Goal: Obtain resource: Obtain resource

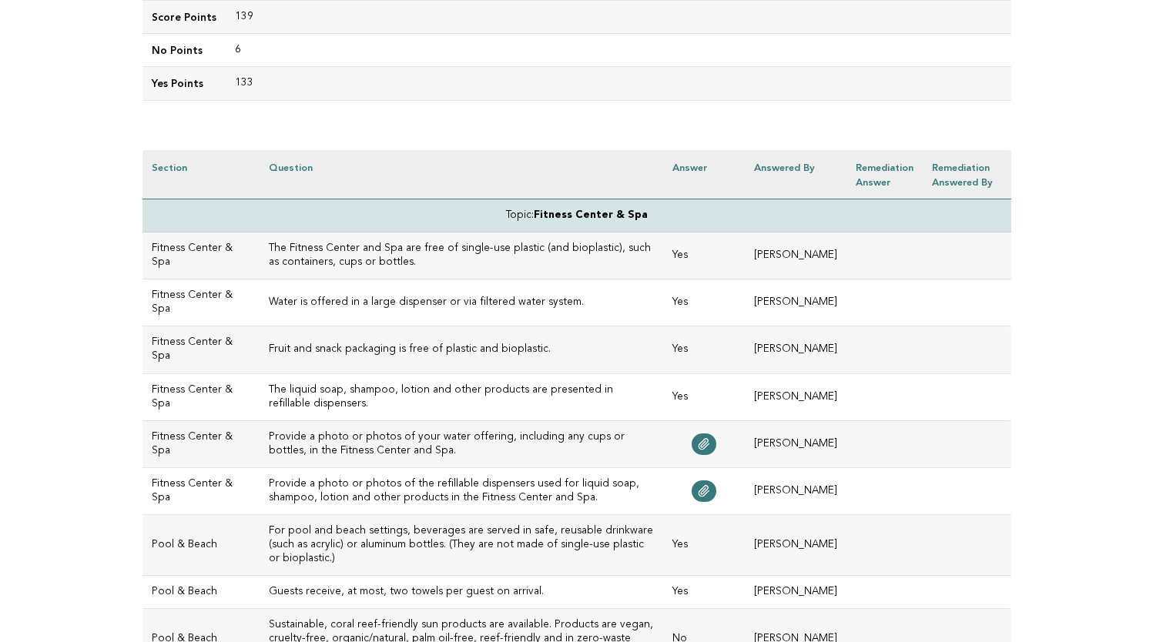
scroll to position [327, 0]
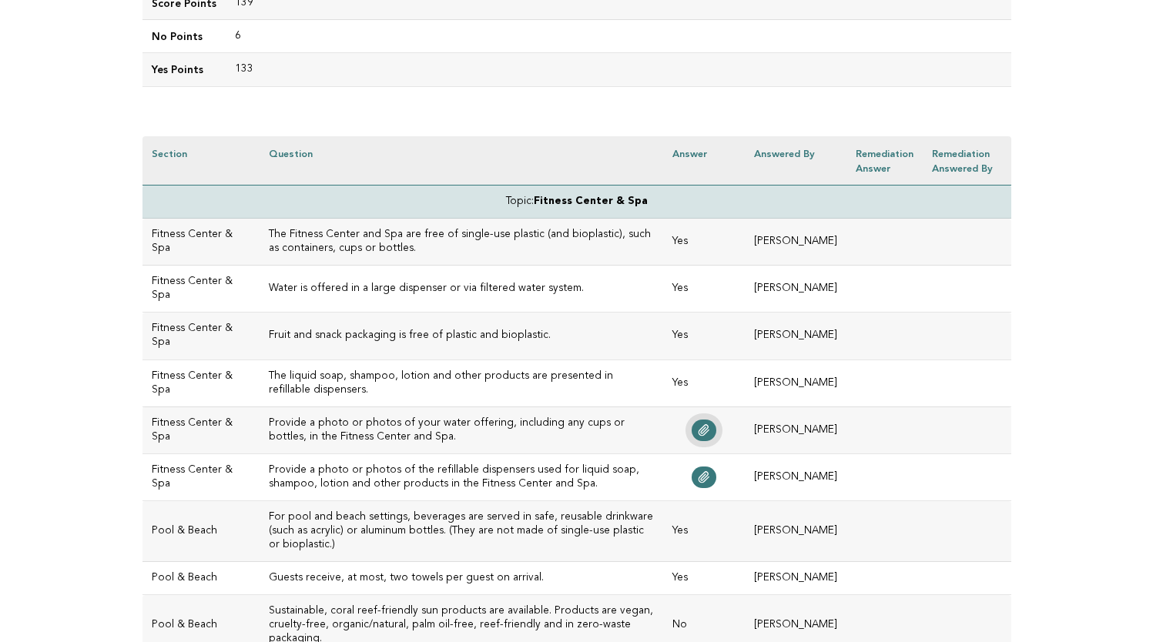
click at [709, 429] on icon at bounding box center [704, 430] width 10 height 11
click at [709, 478] on icon at bounding box center [704, 477] width 10 height 11
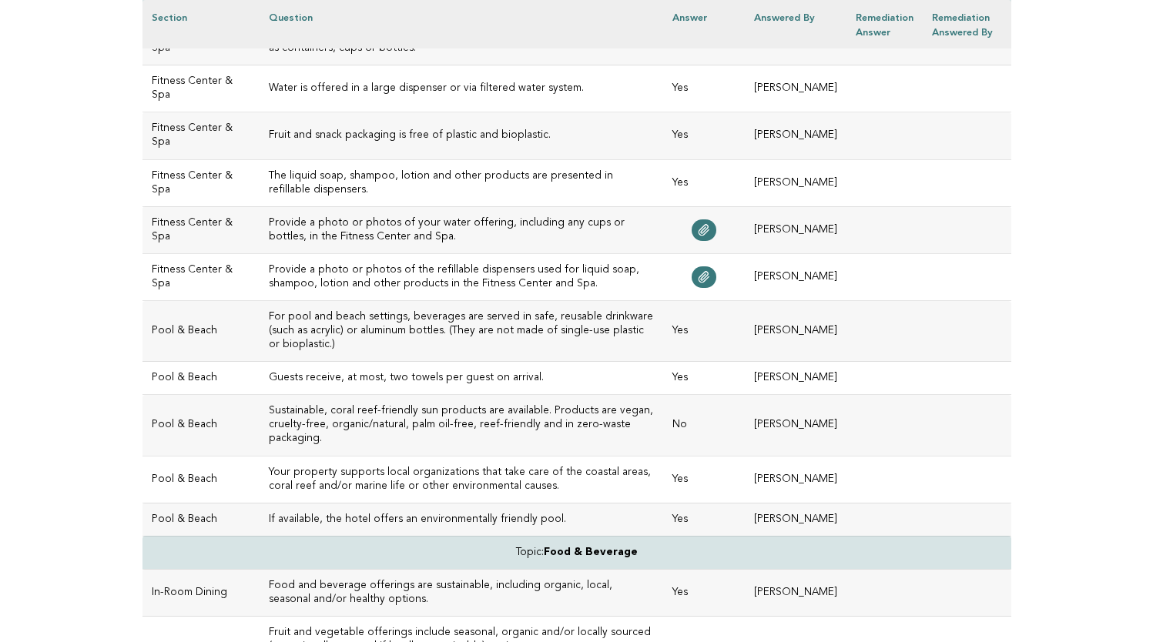
scroll to position [528, 0]
drag, startPoint x: 534, startPoint y: 509, endPoint x: 236, endPoint y: 506, distance: 298.0
click at [260, 506] on td "If available, the hotel offers an environmentally friendly pool." at bounding box center [462, 518] width 404 height 33
copy h3 "If available, the hotel offers an environmentally friendly pool."
click at [608, 485] on td "Your property supports local organizations that take care of the coastal areas,…" at bounding box center [462, 478] width 404 height 47
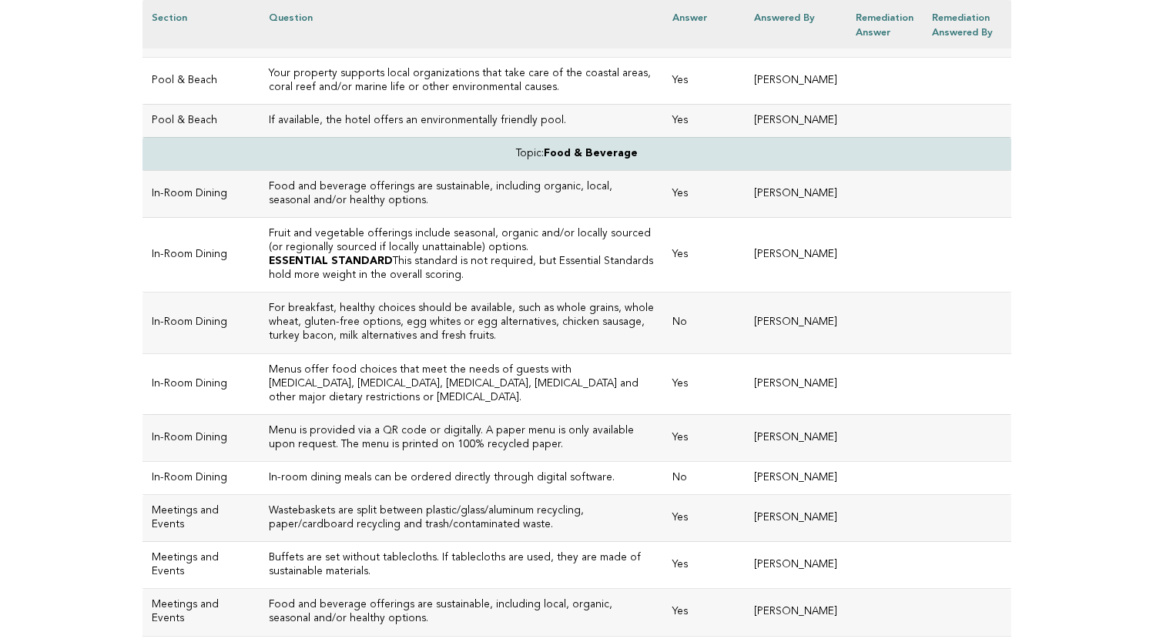
scroll to position [929, 0]
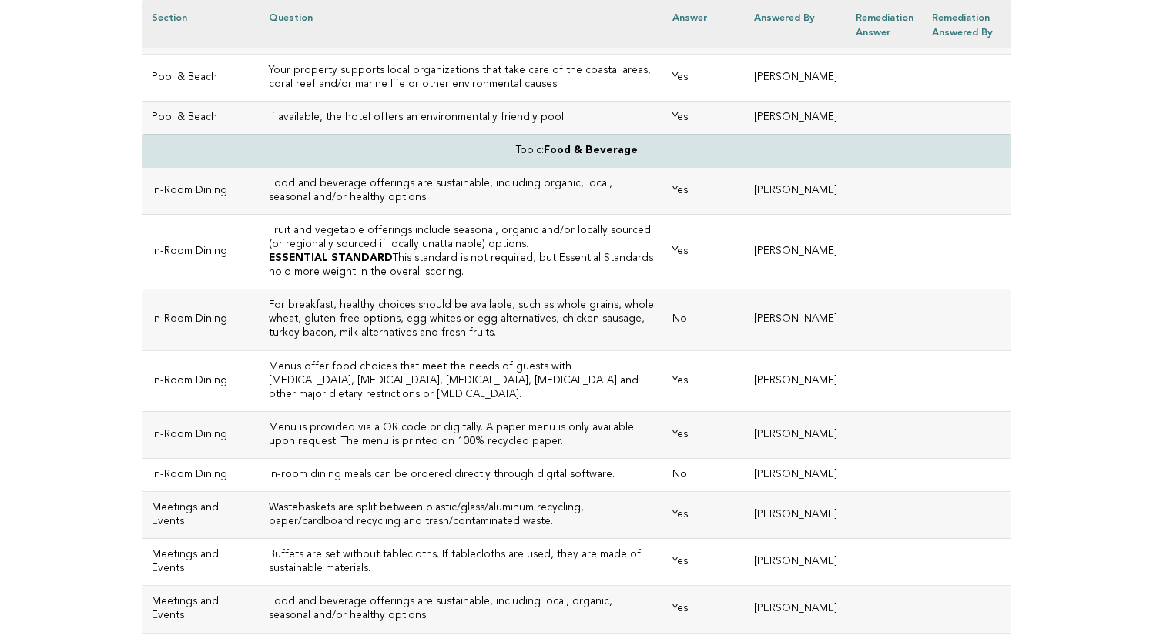
click at [392, 330] on h3 "For breakfast, healthy choices should be available, such as whole grains, whole…" at bounding box center [461, 320] width 385 height 42
click at [397, 468] on h3 "In-room dining meals can be ordered directly through digital software." at bounding box center [461, 475] width 385 height 14
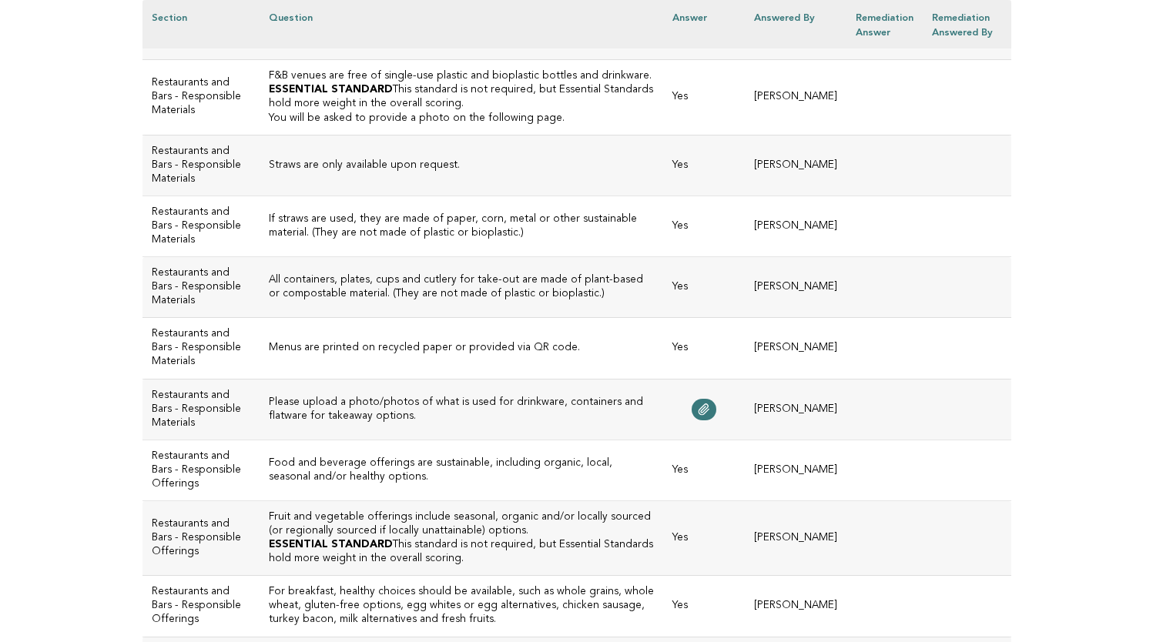
scroll to position [1727, 0]
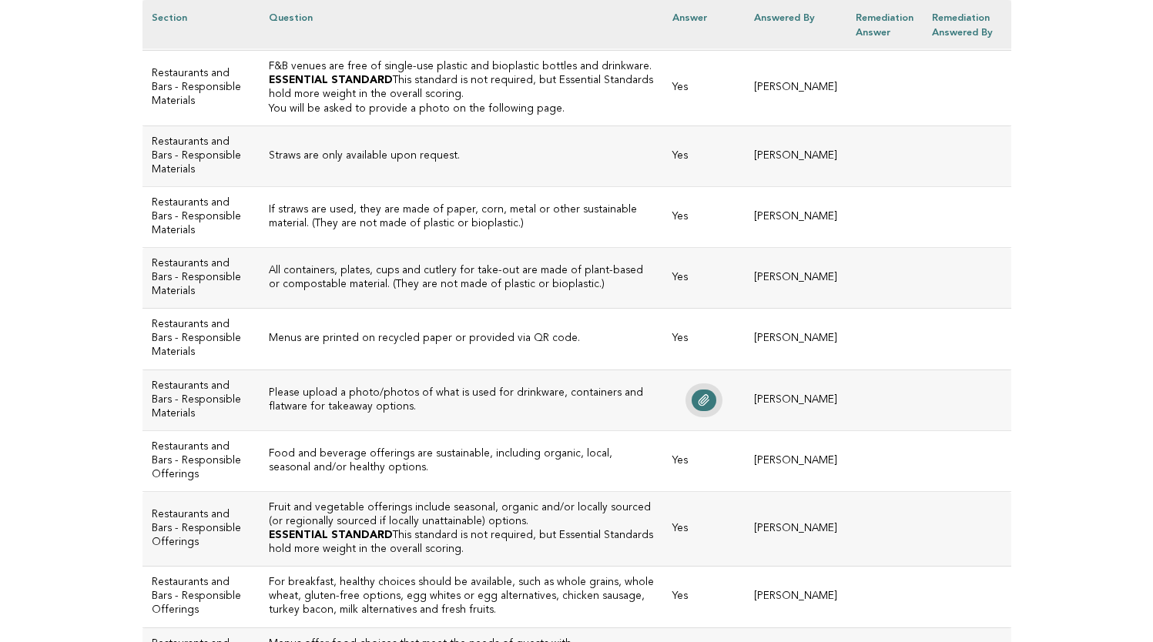
click at [709, 406] on icon at bounding box center [704, 400] width 10 height 11
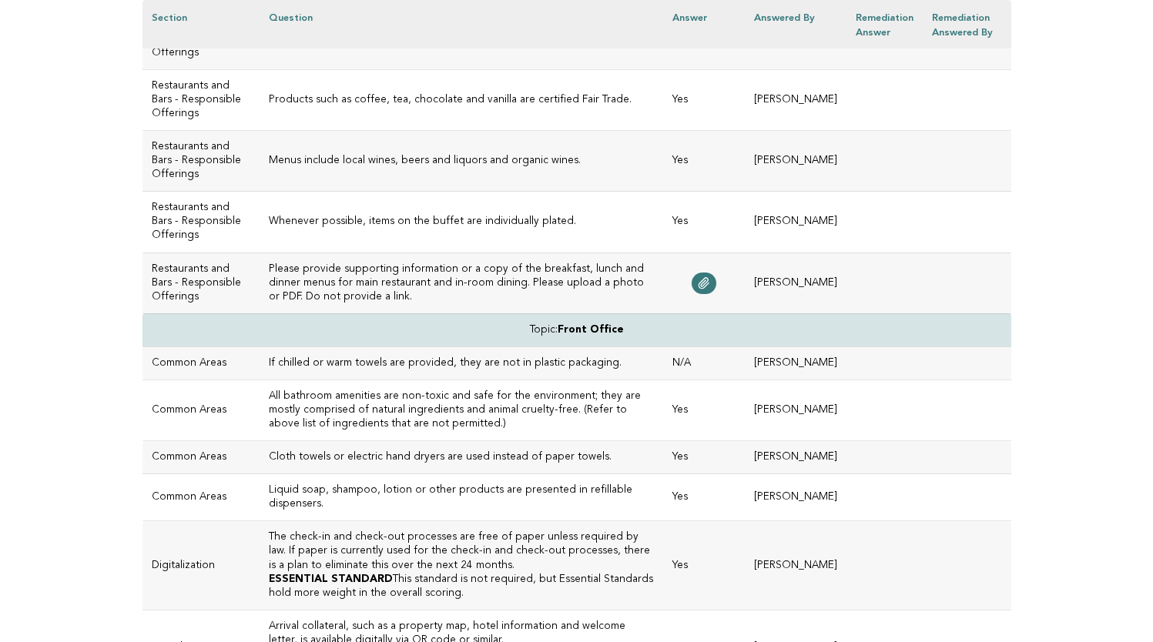
scroll to position [2606, 0]
click at [713, 293] on link at bounding box center [704, 282] width 25 height 22
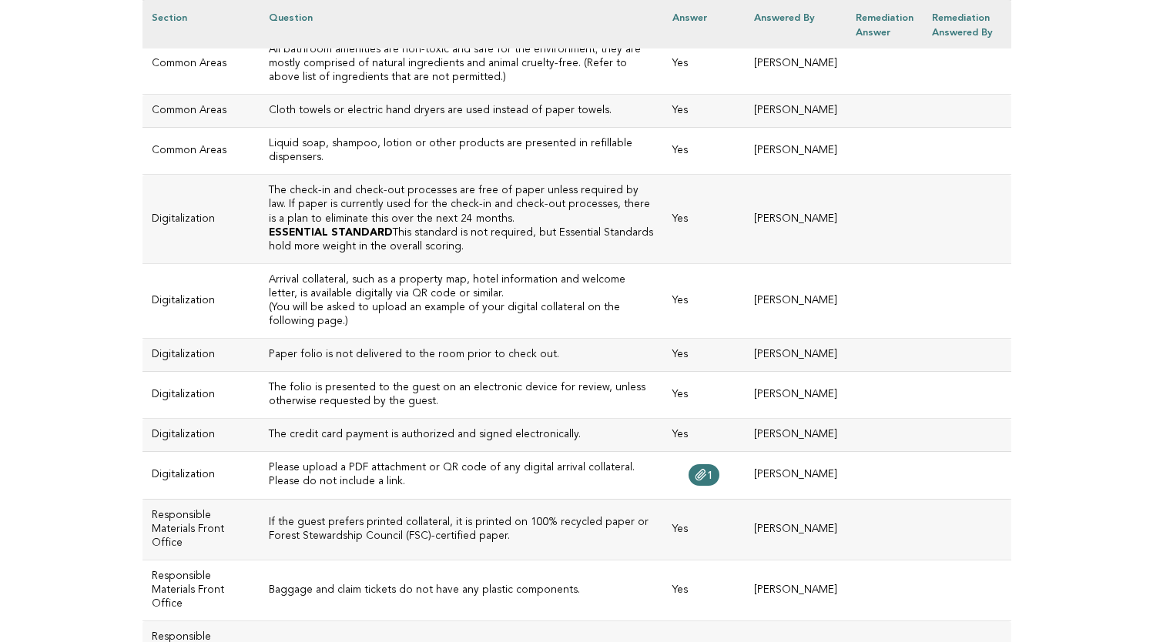
scroll to position [2952, 0]
click at [475, 84] on h3 "All bathroom amenities are non-toxic and safe for the environment; they are mos…" at bounding box center [461, 63] width 385 height 42
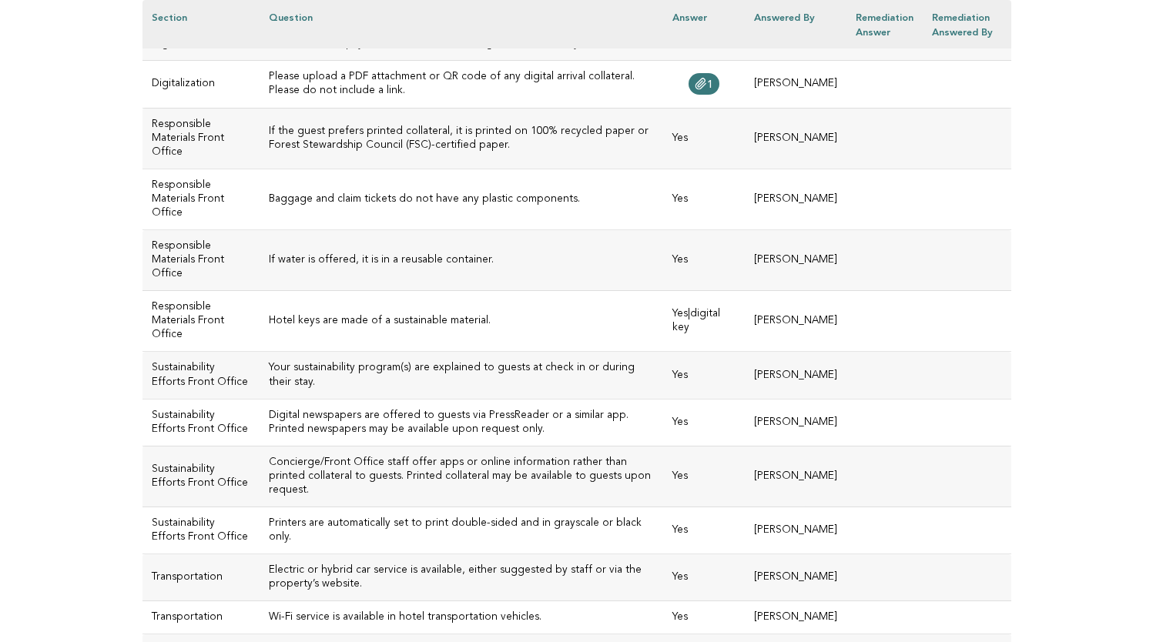
scroll to position [3348, 0]
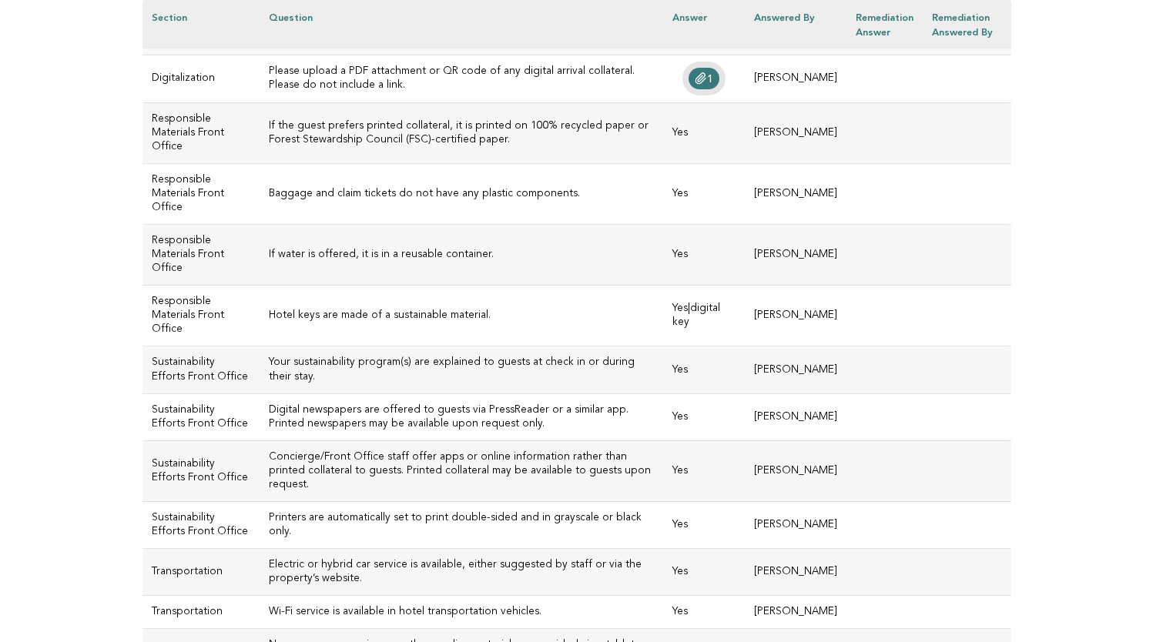
click at [707, 85] on icon at bounding box center [701, 78] width 12 height 12
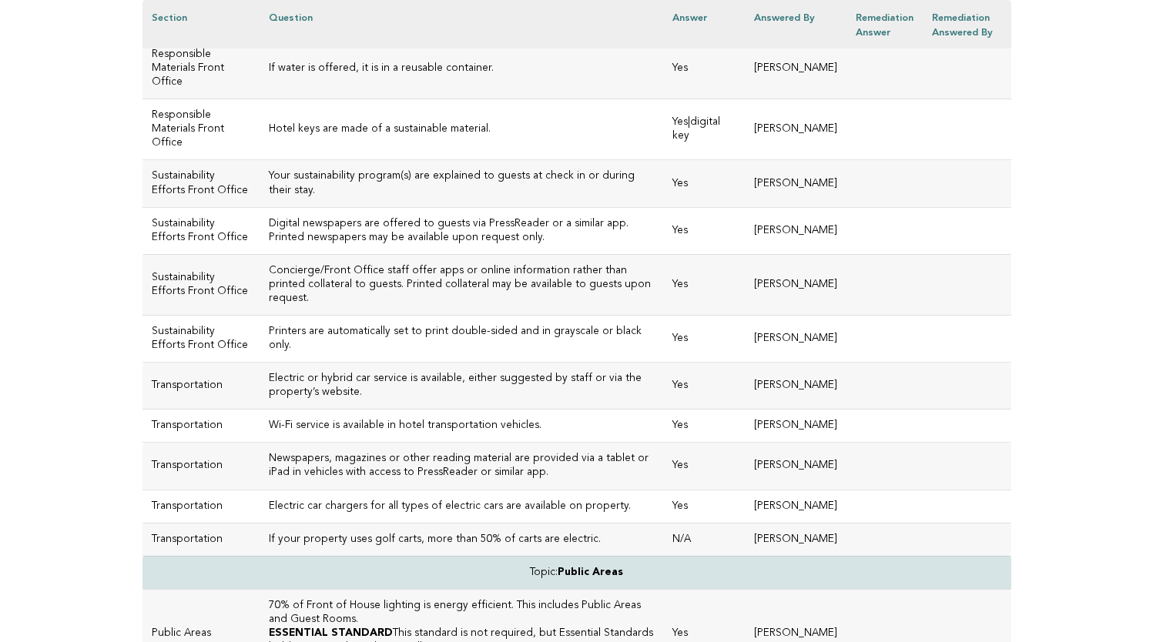
scroll to position [3535, 0]
click at [365, 74] on h3 "If water is offered, it is in a reusable container." at bounding box center [461, 67] width 385 height 14
drag, startPoint x: 469, startPoint y: 377, endPoint x: 244, endPoint y: 378, distance: 224.9
click at [260, 159] on td "Hotel keys are made of a sustainable material." at bounding box center [462, 128] width 404 height 61
copy h3 "Hotel keys are made of a sustainable material."
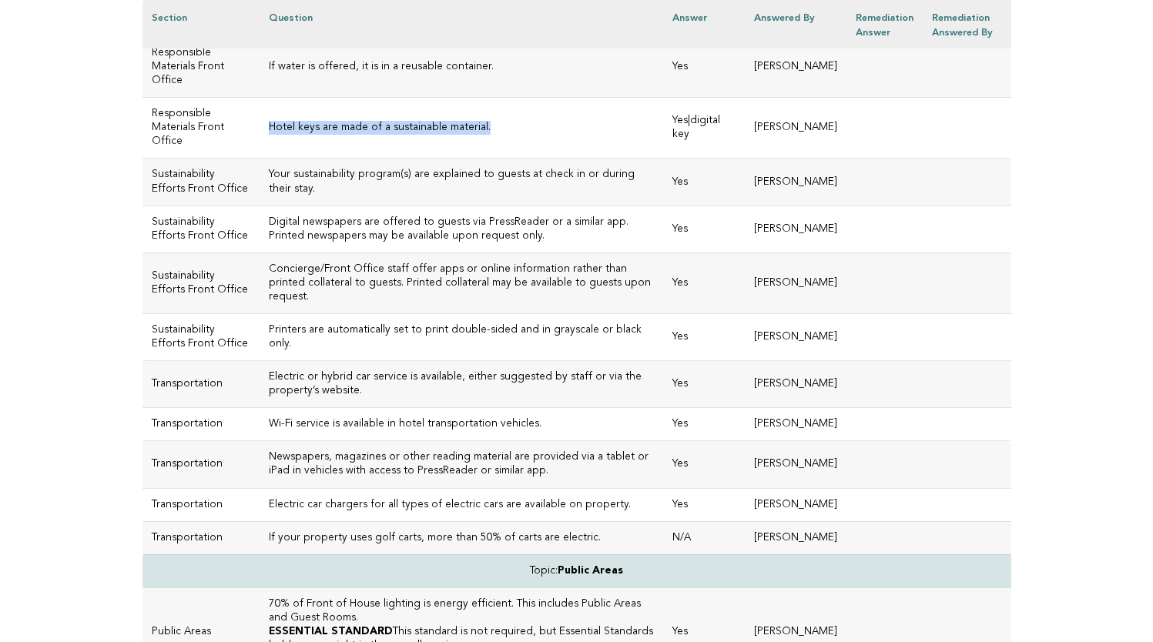
click at [494, 135] on h3 "Hotel keys are made of a sustainable material." at bounding box center [461, 128] width 385 height 14
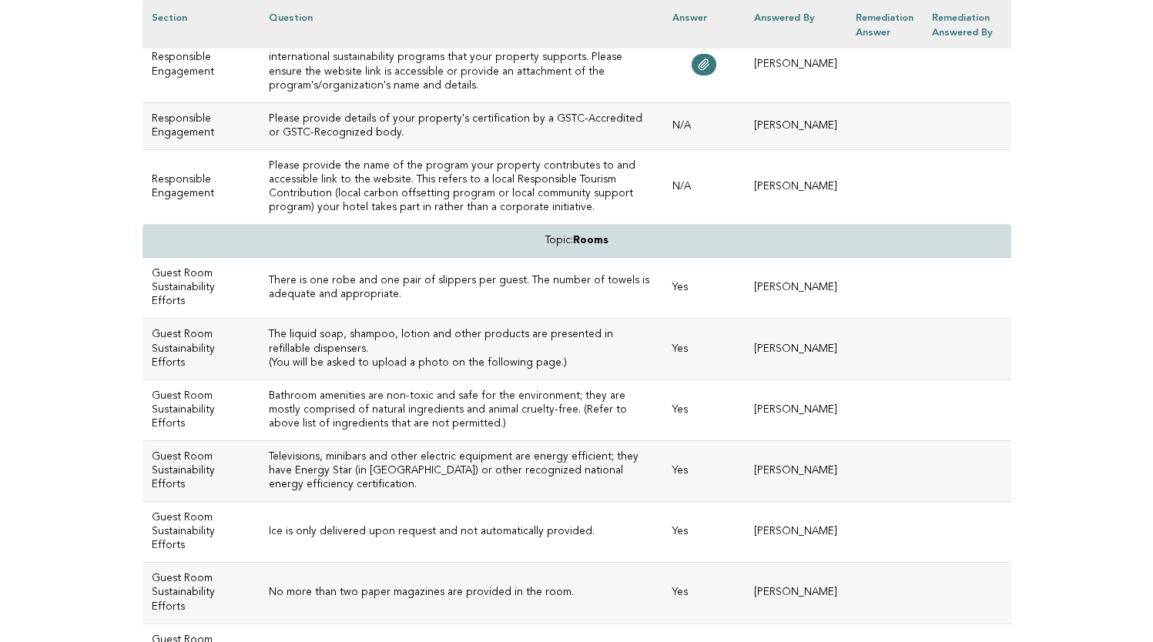
scroll to position [5336, 0]
click at [709, 69] on icon at bounding box center [704, 63] width 10 height 11
click at [440, 223] on td "Please provide the name of the program your property contributes to and accessi…" at bounding box center [462, 185] width 404 height 75
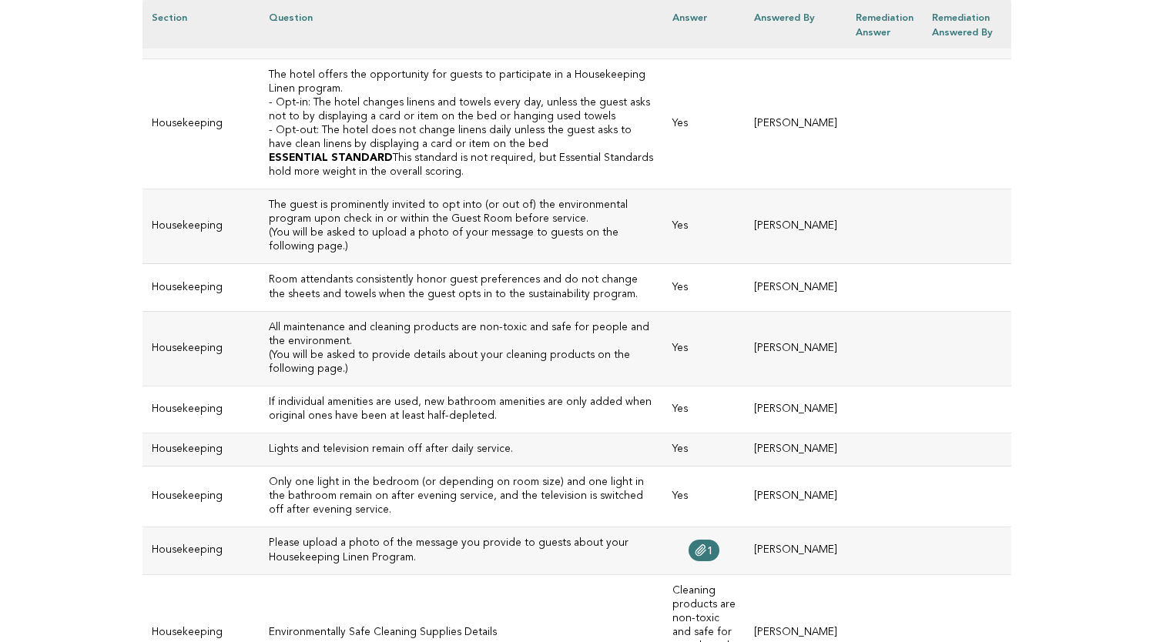
scroll to position [6149, 0]
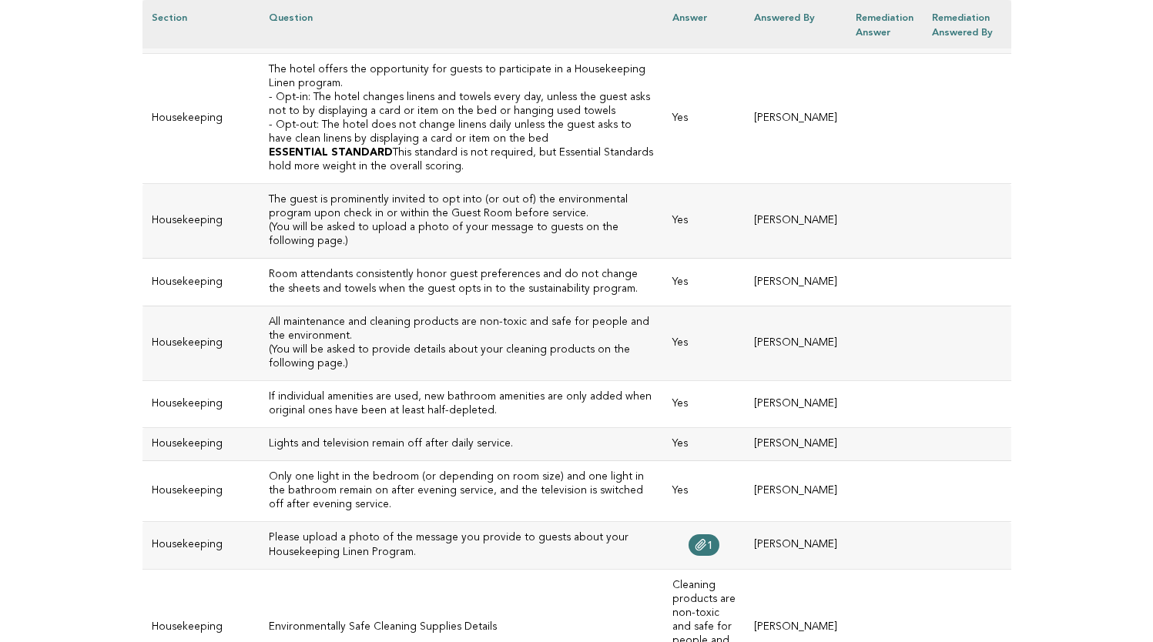
click at [713, 28] on span "1" at bounding box center [710, 23] width 6 height 11
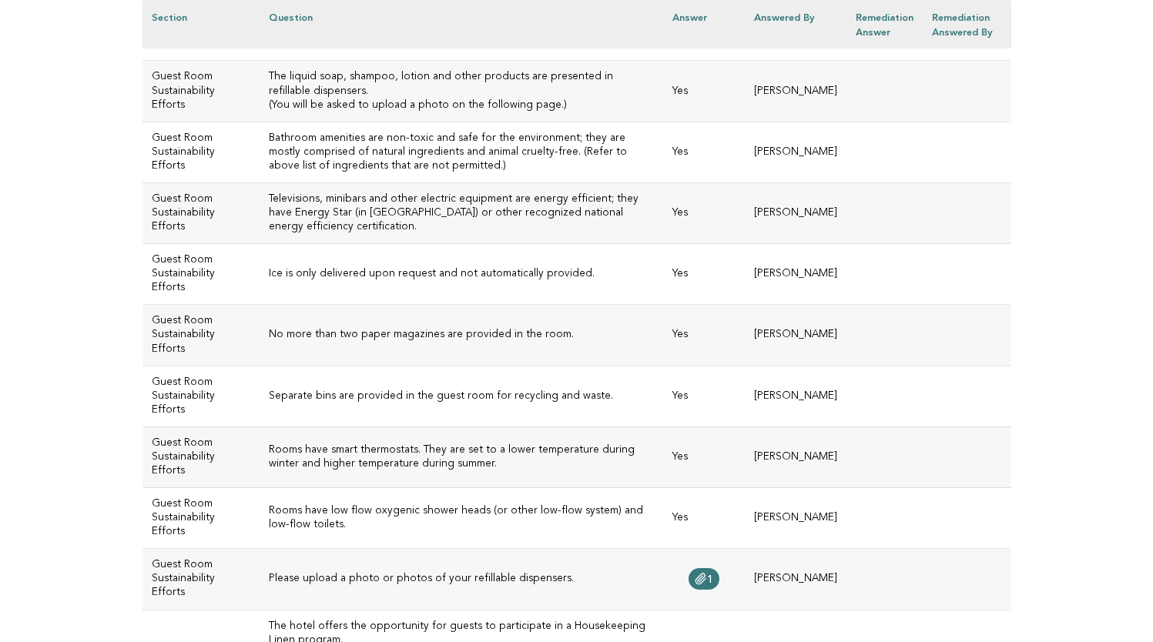
scroll to position [5607, 0]
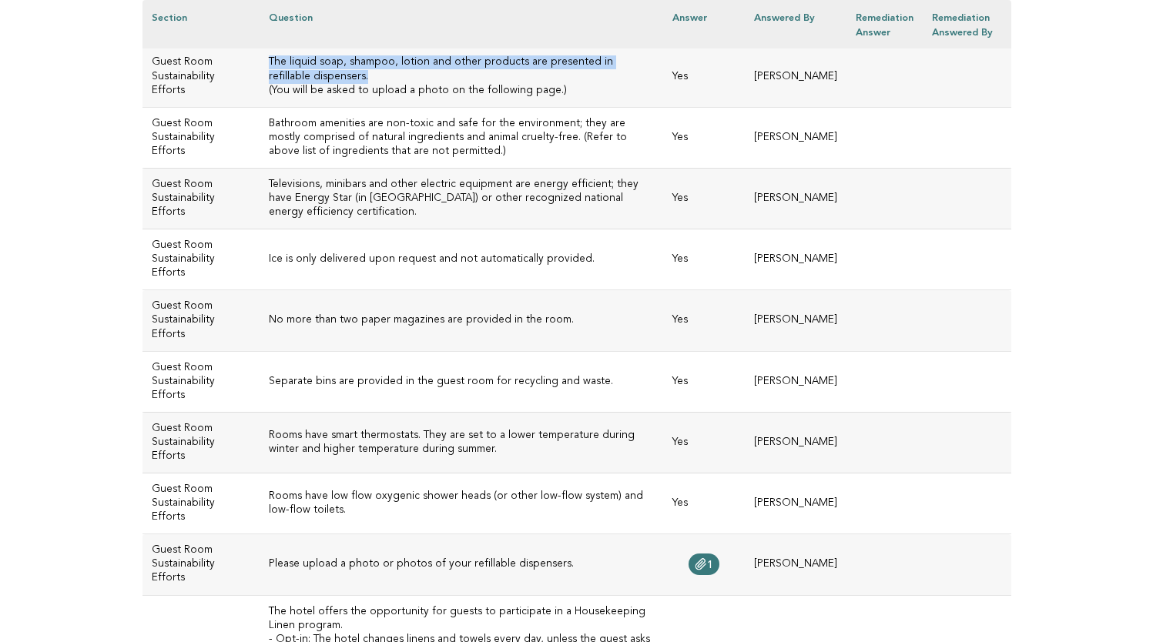
drag, startPoint x: 300, startPoint y: 406, endPoint x: 247, endPoint y: 393, distance: 54.7
click at [269, 83] on h3 "The liquid soap, shampoo, lotion and other products are presented in refillable…" at bounding box center [461, 69] width 385 height 28
copy h3 "The liquid soap, shampoo, lotion and other products are presented in refillable…"
click at [454, 159] on h3 "Bathroom amenities are non-toxic and safe for the environment; they are mostly …" at bounding box center [461, 138] width 385 height 42
click at [561, 290] on td "Ice is only delivered upon request and not automatically provided." at bounding box center [462, 259] width 404 height 61
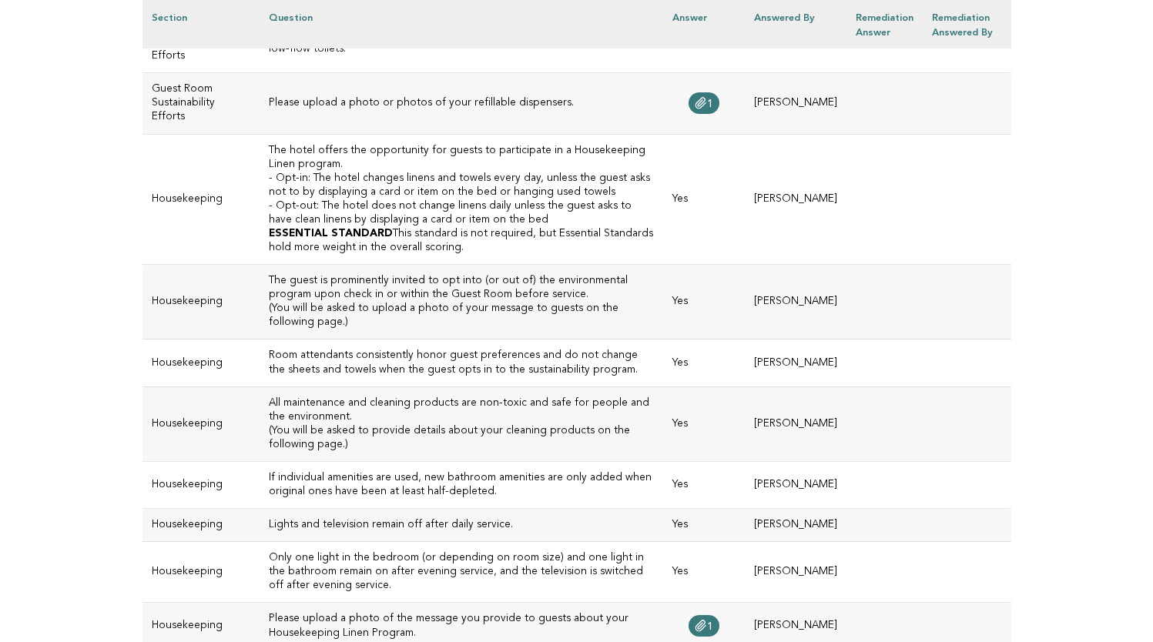
scroll to position [6072, 0]
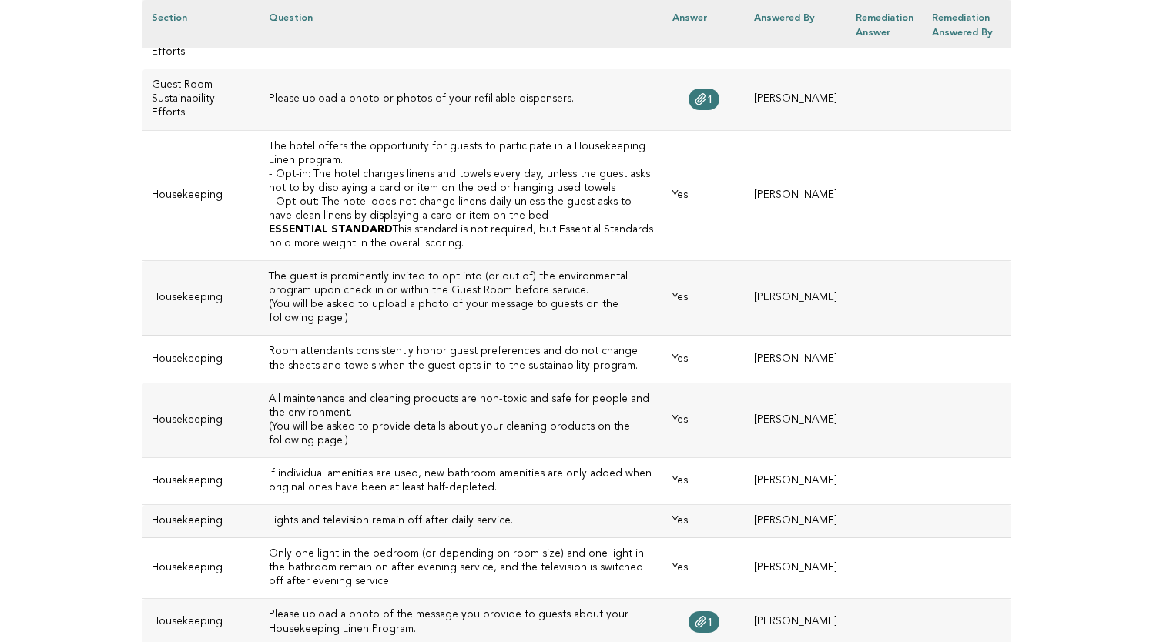
click at [544, 106] on h3 "Please upload a photo or photos of your refillable dispensers." at bounding box center [461, 99] width 385 height 14
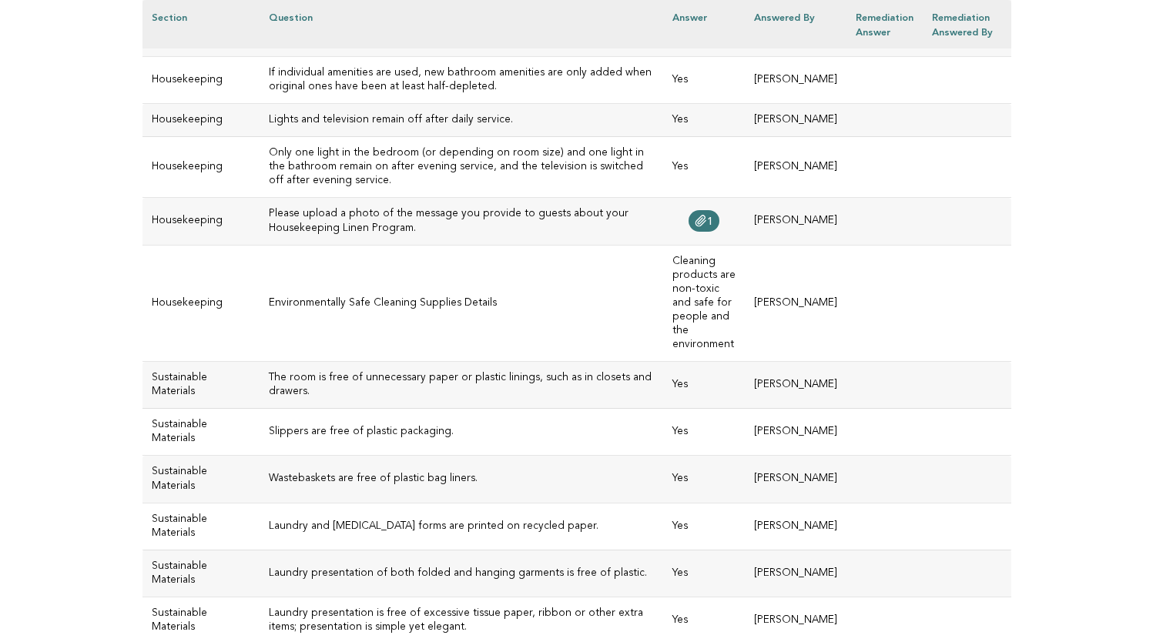
scroll to position [6474, 0]
click at [706, 226] on icon at bounding box center [701, 220] width 10 height 11
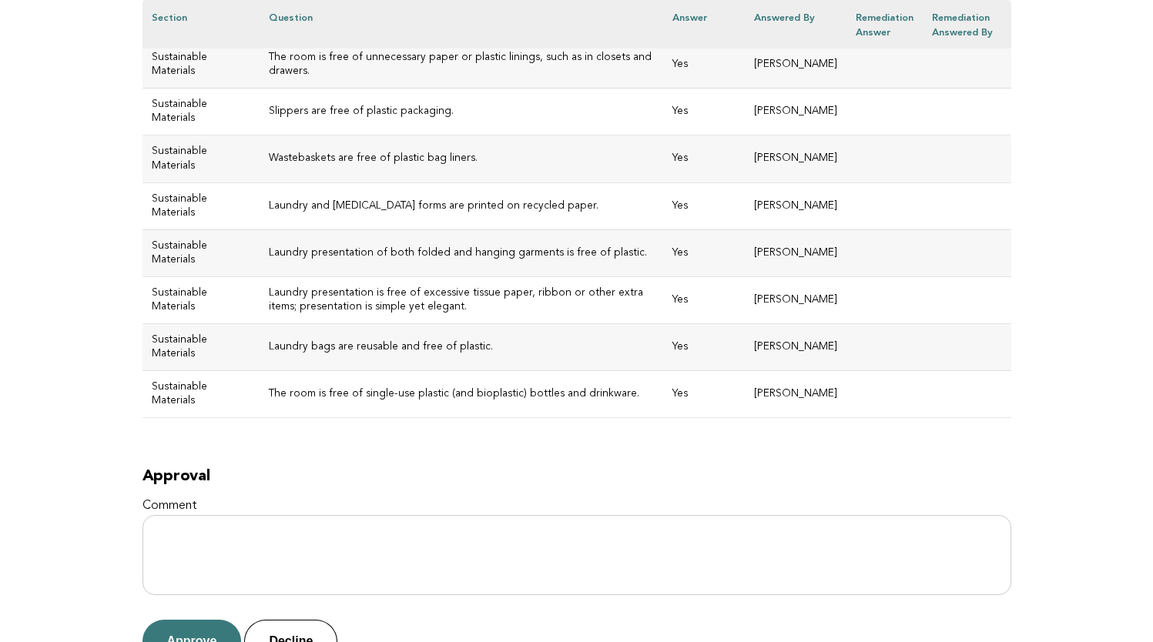
scroll to position [6795, 0]
drag, startPoint x: 475, startPoint y: 280, endPoint x: 242, endPoint y: 283, distance: 233.4
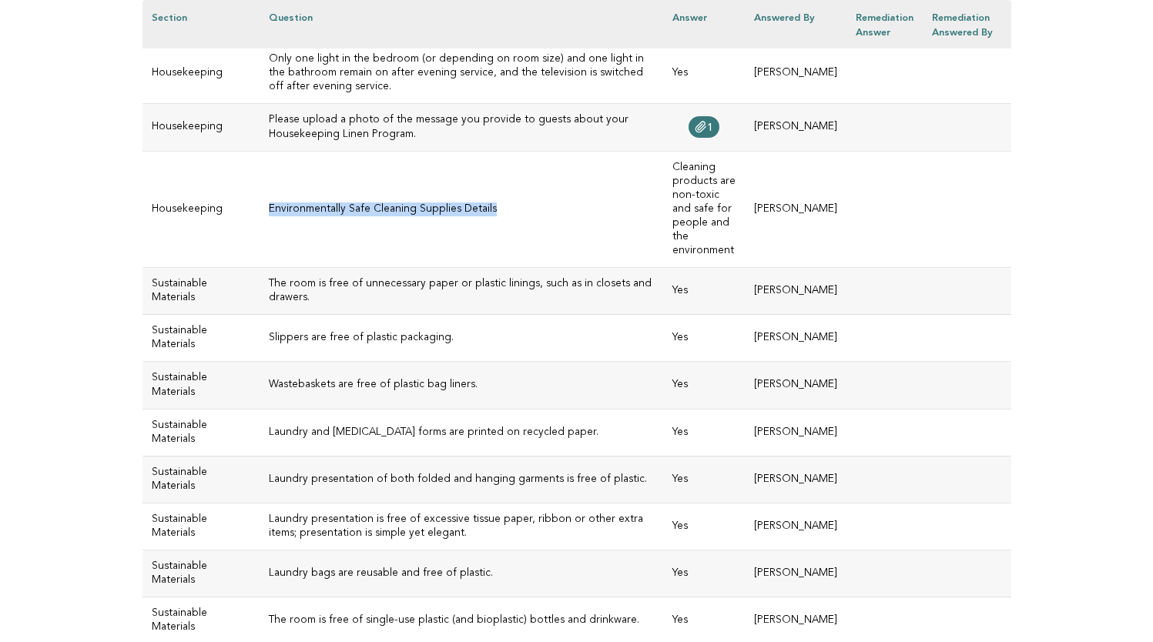
scroll to position [6563, 0]
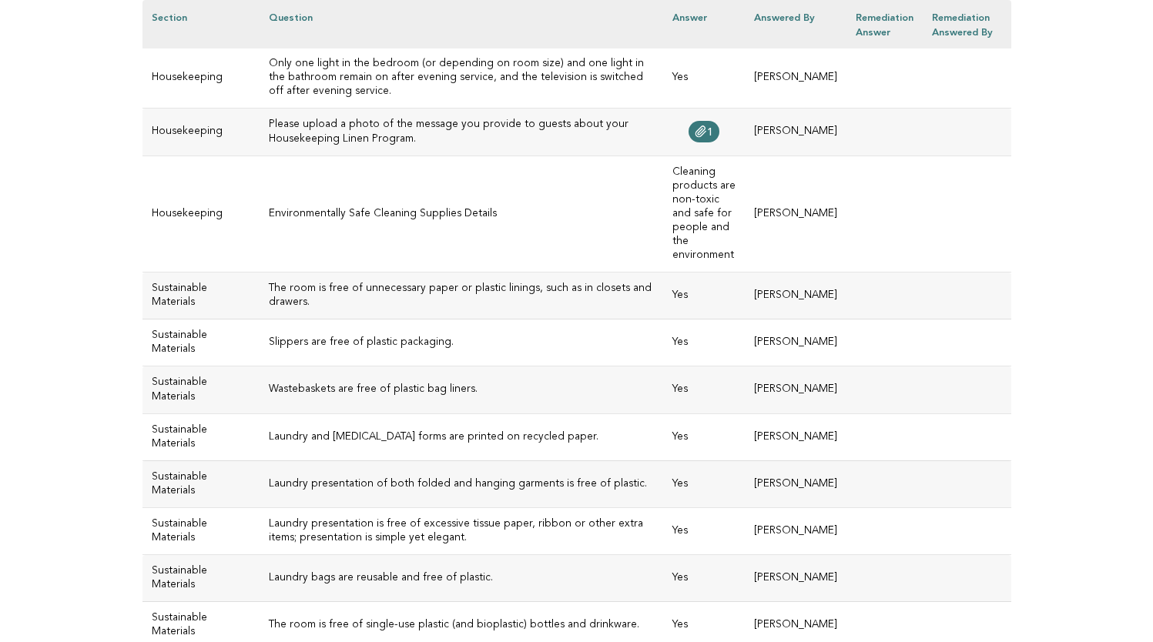
drag, startPoint x: 310, startPoint y: 233, endPoint x: 238, endPoint y: 219, distance: 72.9
copy h3 "All maintenance and cleaning products are non-toxic and safe for people and the…"
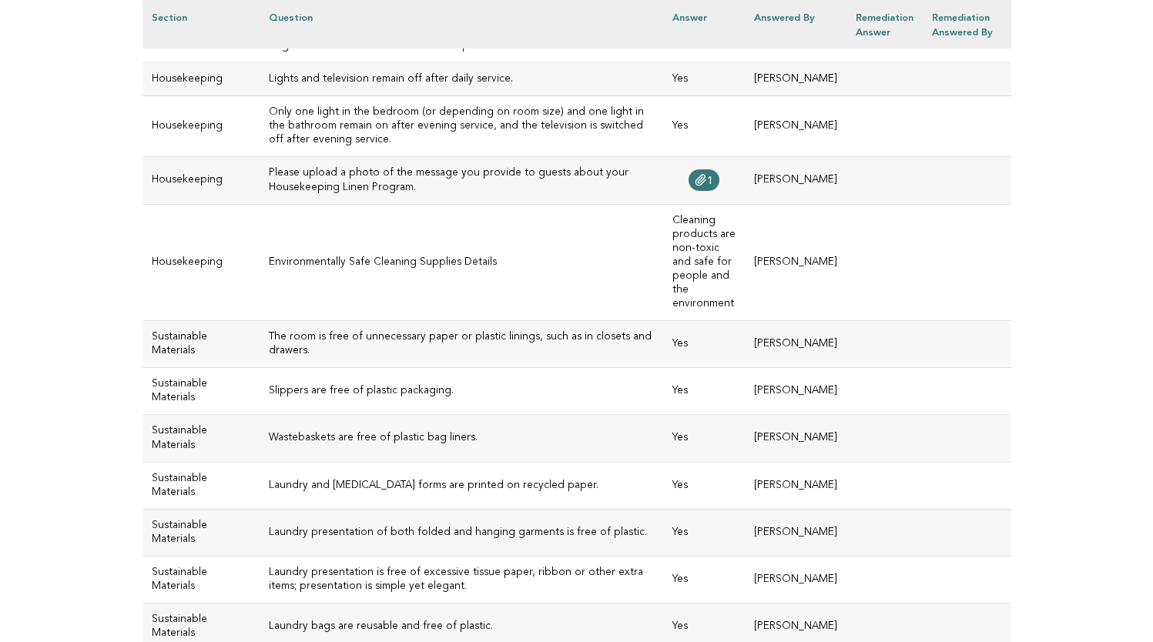
scroll to position [6511, 0]
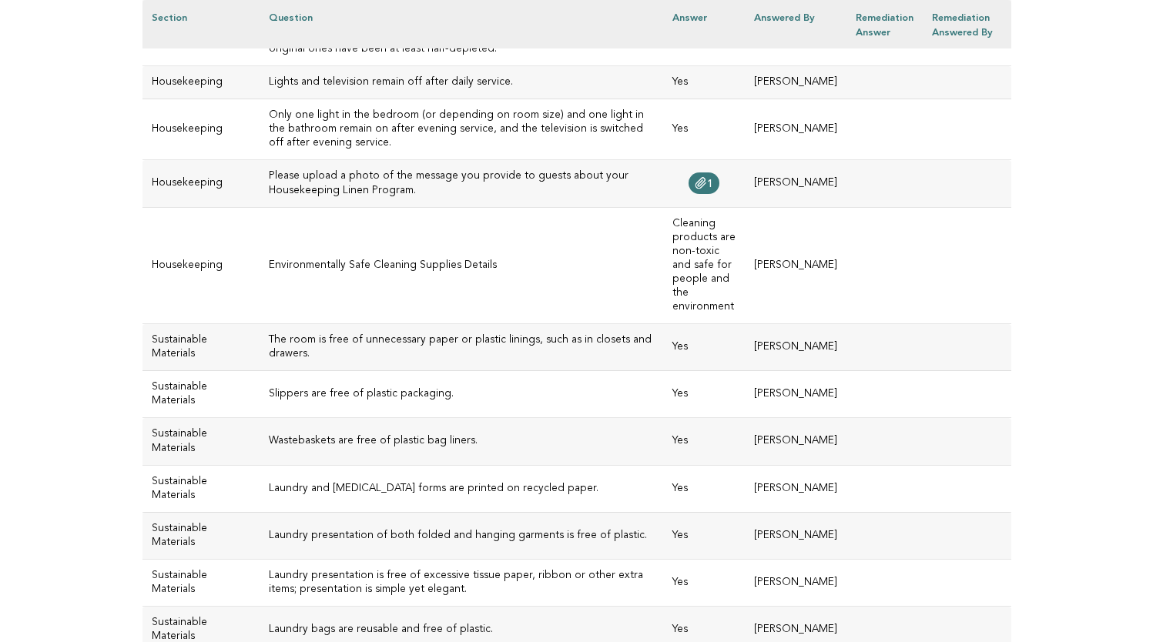
drag, startPoint x: 745, startPoint y: 603, endPoint x: 685, endPoint y: 513, distance: 107.9
click at [685, 324] on td "Cleaning products are non-toxic and safe for people and the environment" at bounding box center [704, 265] width 82 height 117
copy td "Cleaning products are non-toxic and safe for people and the environment"
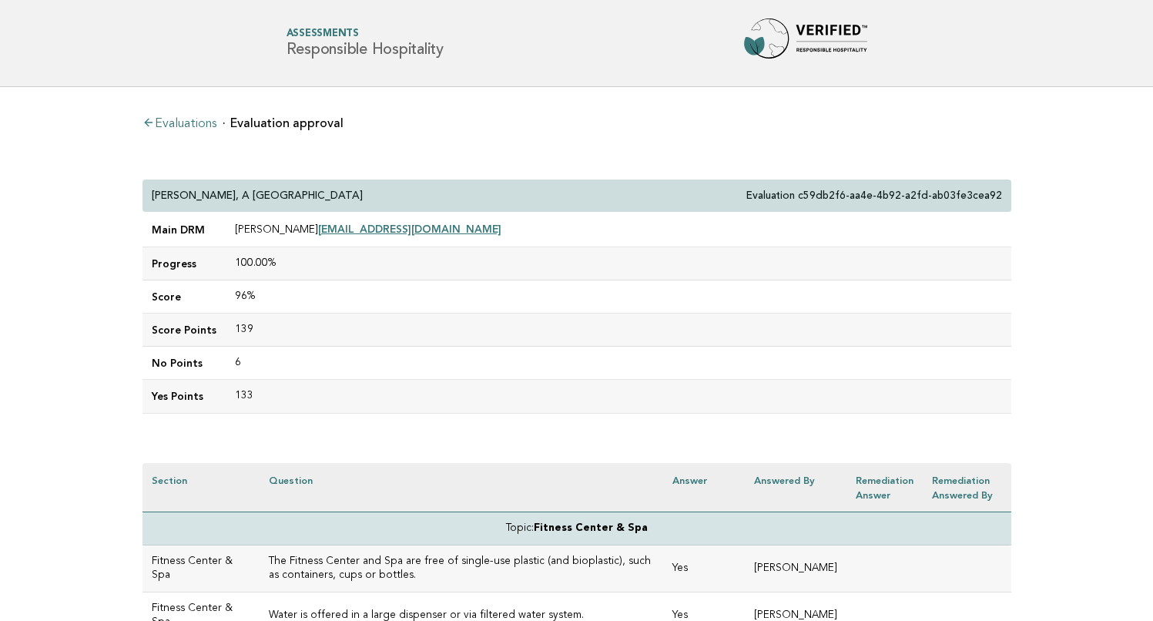
scroll to position [0, 0]
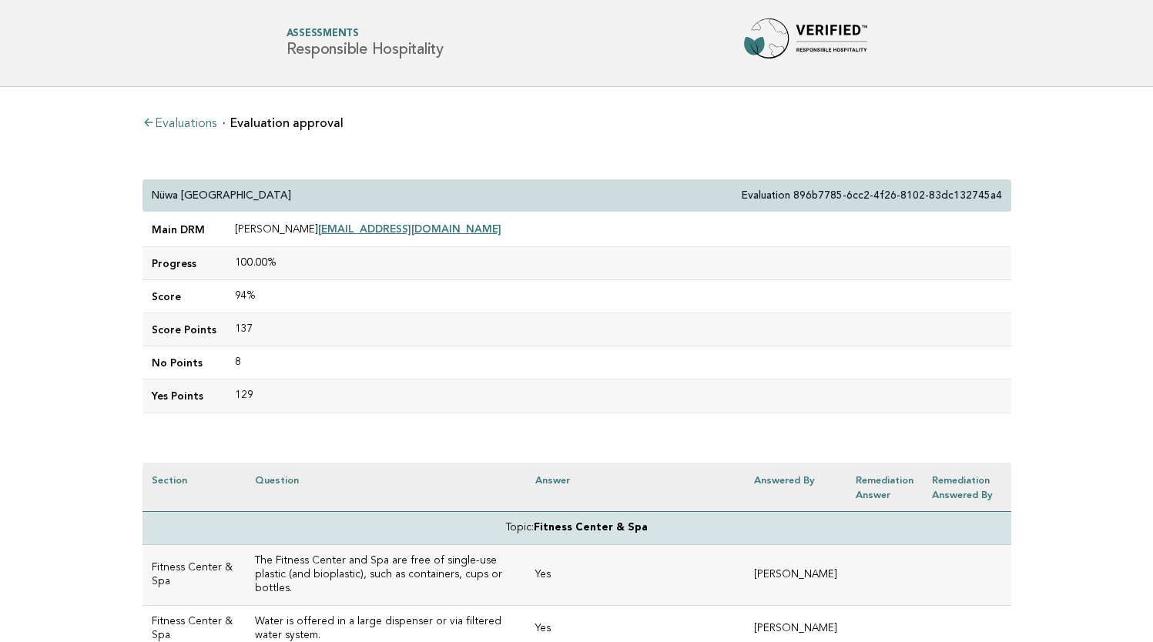
drag, startPoint x: 516, startPoint y: 229, endPoint x: 331, endPoint y: 228, distance: 184.8
click at [331, 228] on td "[PERSON_NAME] [EMAIL_ADDRESS][DOMAIN_NAME]" at bounding box center [618, 230] width 785 height 35
click at [573, 229] on td "[PERSON_NAME] [EMAIL_ADDRESS][DOMAIN_NAME]" at bounding box center [618, 230] width 785 height 35
drag, startPoint x: 511, startPoint y: 226, endPoint x: 330, endPoint y: 226, distance: 181.0
click at [330, 226] on td "[PERSON_NAME] [EMAIL_ADDRESS][DOMAIN_NAME]" at bounding box center [618, 230] width 785 height 35
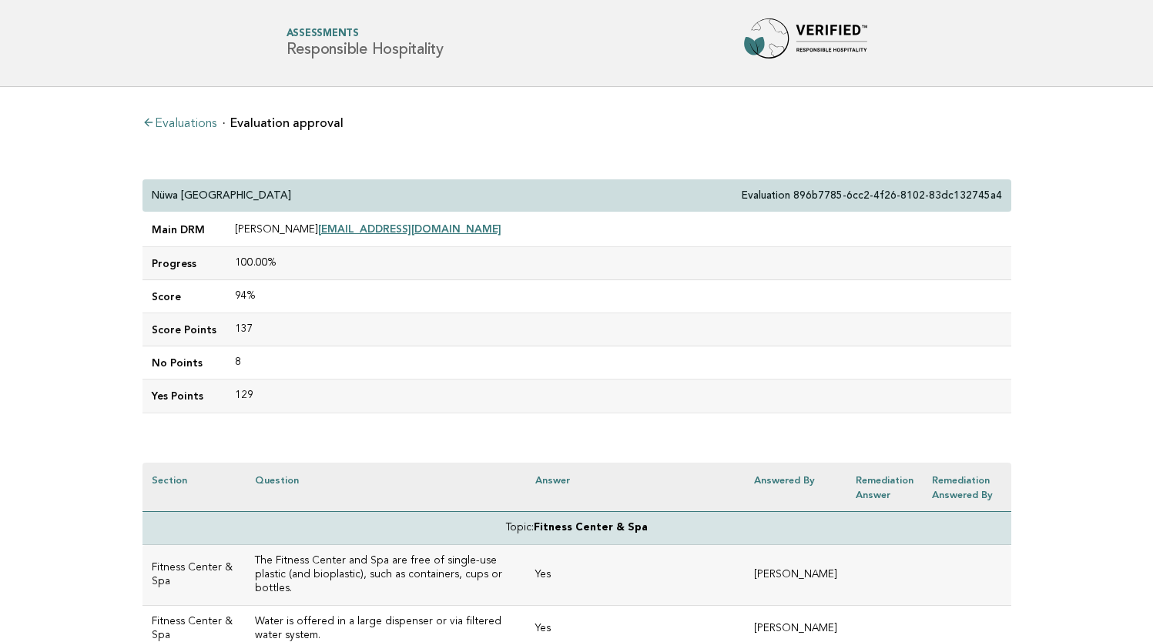
click at [541, 229] on td "Joseph Sampermans josephsampermans@cod-macau.com" at bounding box center [618, 230] width 785 height 35
click at [653, 33] on div "Forbes Travel Guide Assessments Responsible Hospitality" at bounding box center [577, 42] width 624 height 49
